Goal: Transaction & Acquisition: Purchase product/service

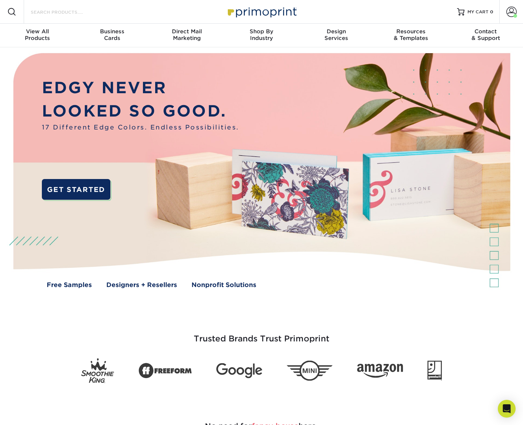
click at [40, 11] on input "Search Products" at bounding box center [66, 11] width 72 height 9
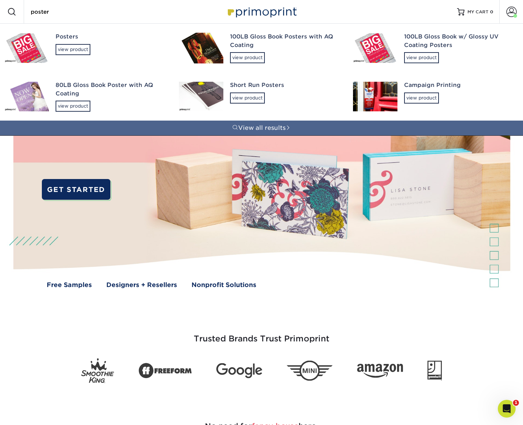
type input "poster"
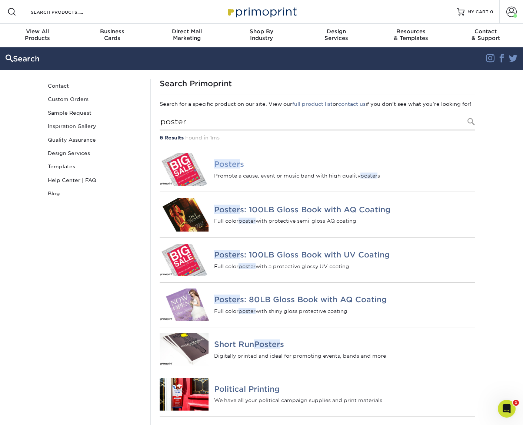
click at [231, 178] on div "Poster s Promote a cause, event or music band with high quality poster s" at bounding box center [344, 170] width 261 height 20
